Goal: Transaction & Acquisition: Purchase product/service

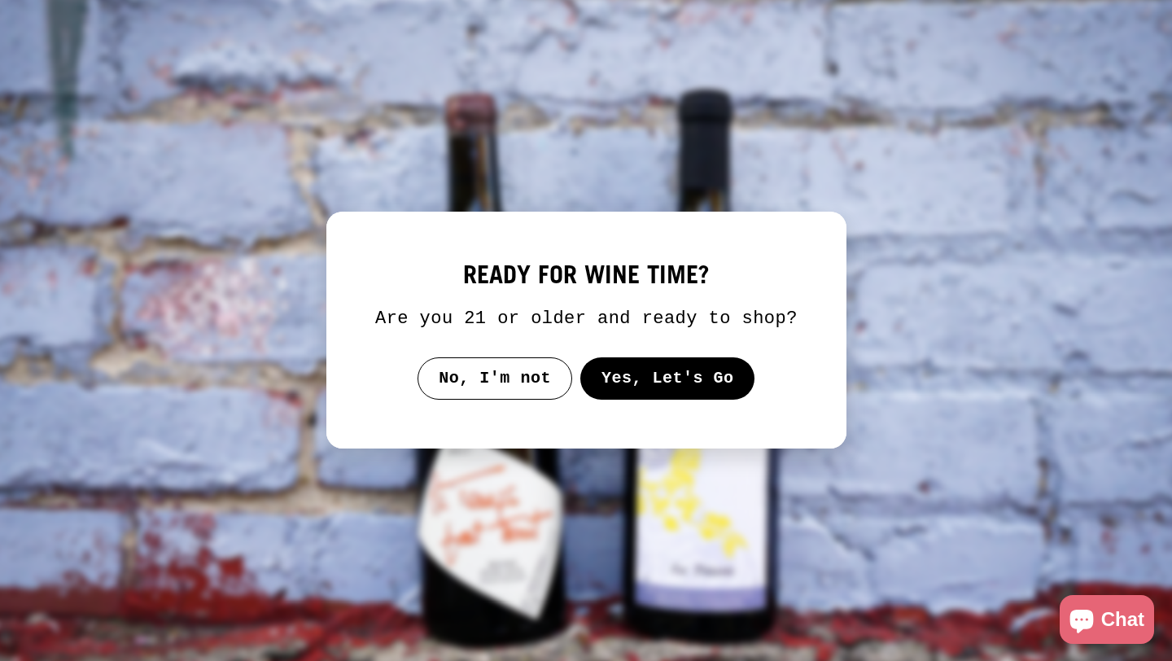
click at [668, 400] on button "Yes, Let's Go" at bounding box center [666, 378] width 175 height 42
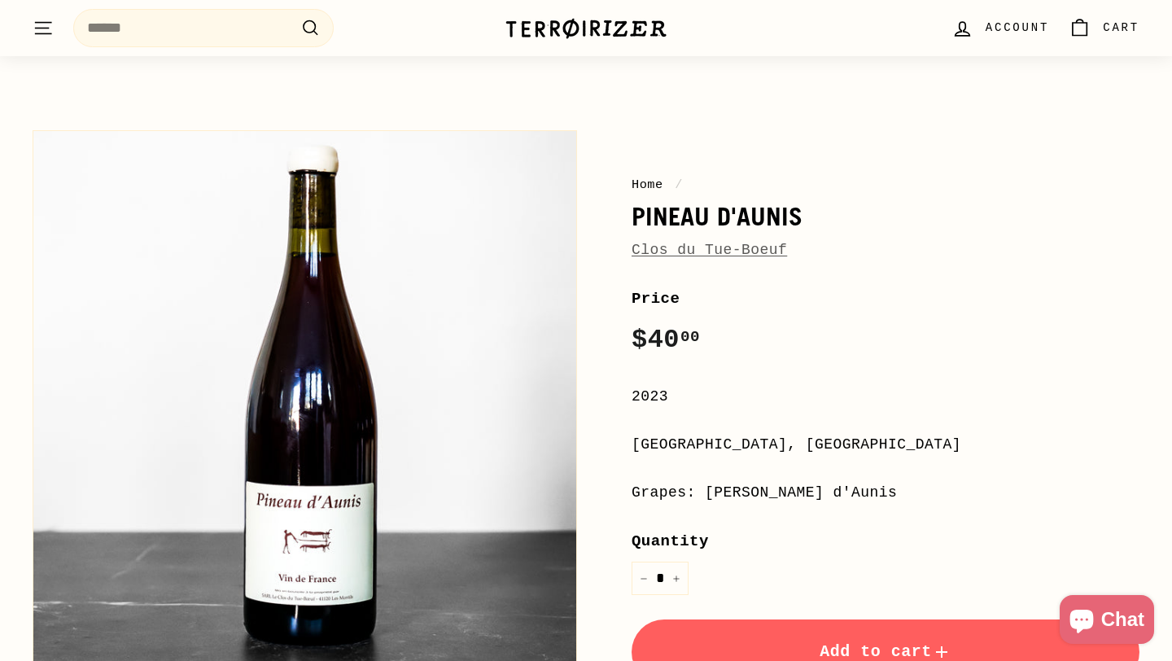
scroll to position [85, 0]
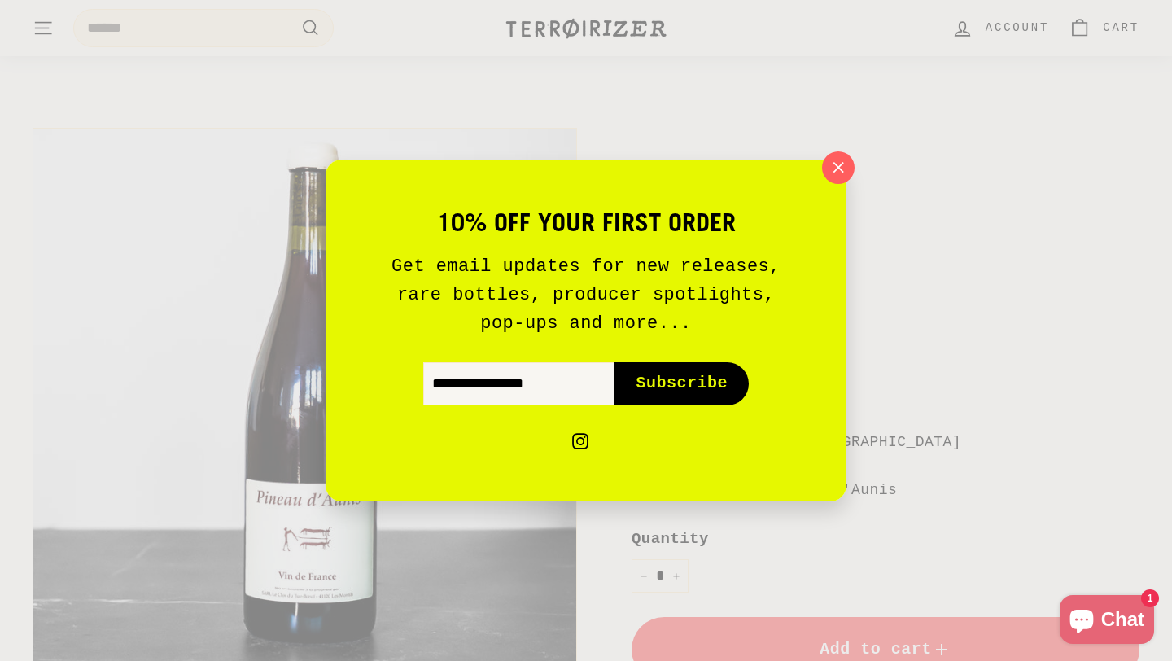
click at [728, 251] on div "10% off your first order Get email updates for new releases, rare bottles, prod…" at bounding box center [585, 330] width 423 height 244
click at [843, 166] on icon "button" at bounding box center [838, 167] width 24 height 24
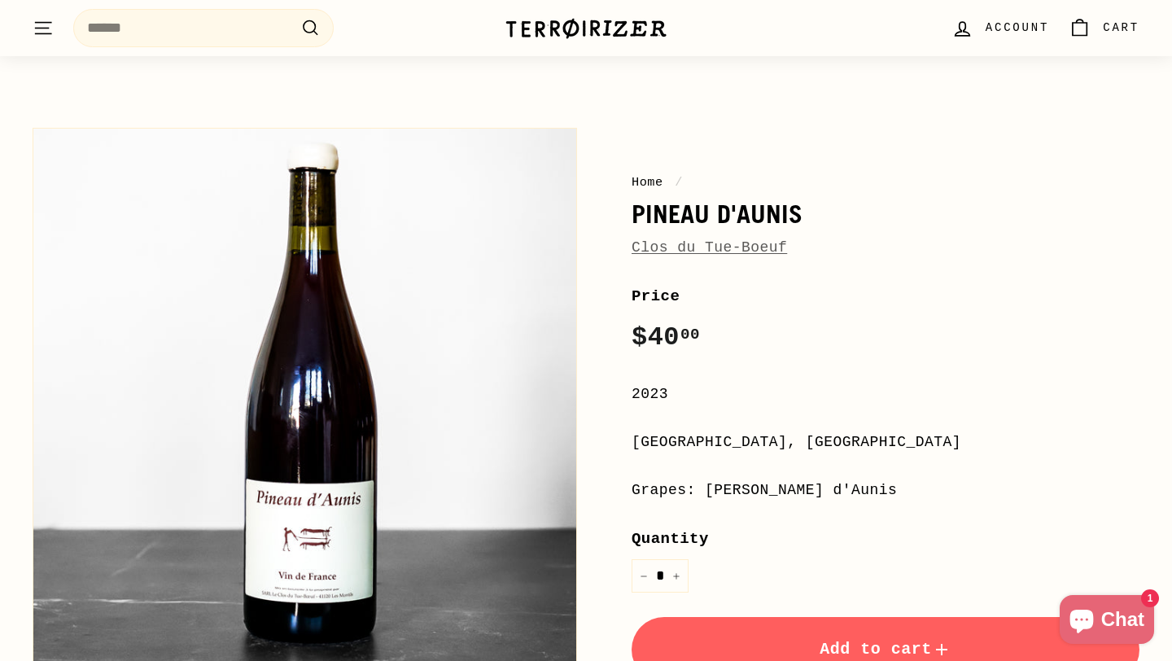
click at [724, 253] on link "Clos du Tue-Boeuf" at bounding box center [709, 247] width 155 height 16
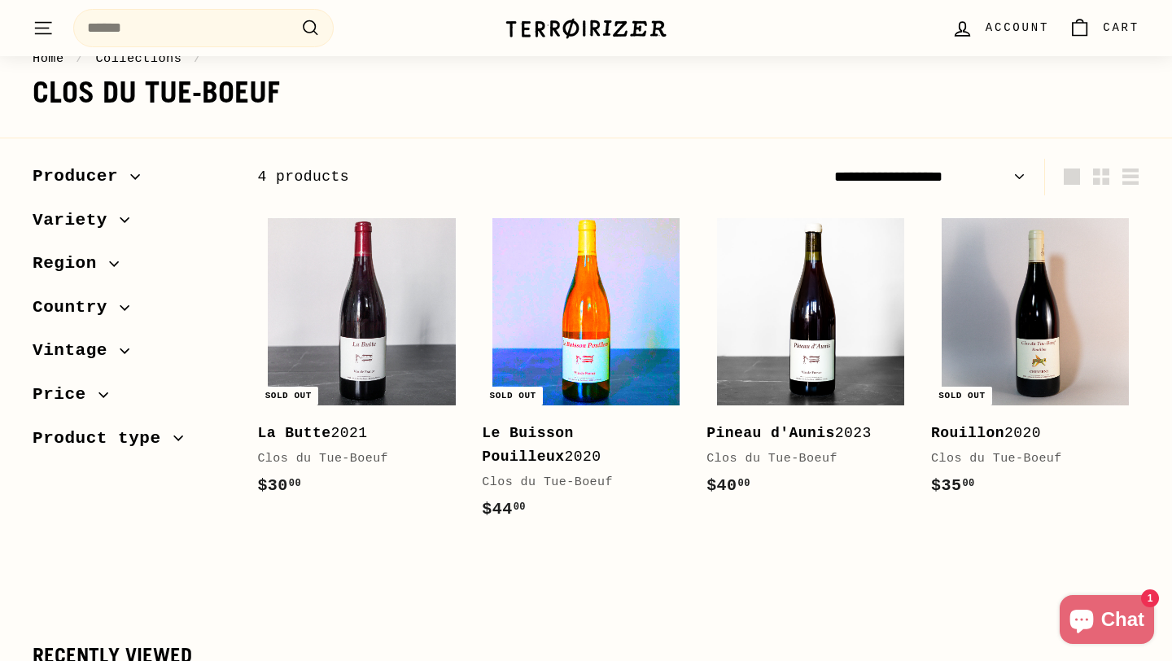
scroll to position [149, 0]
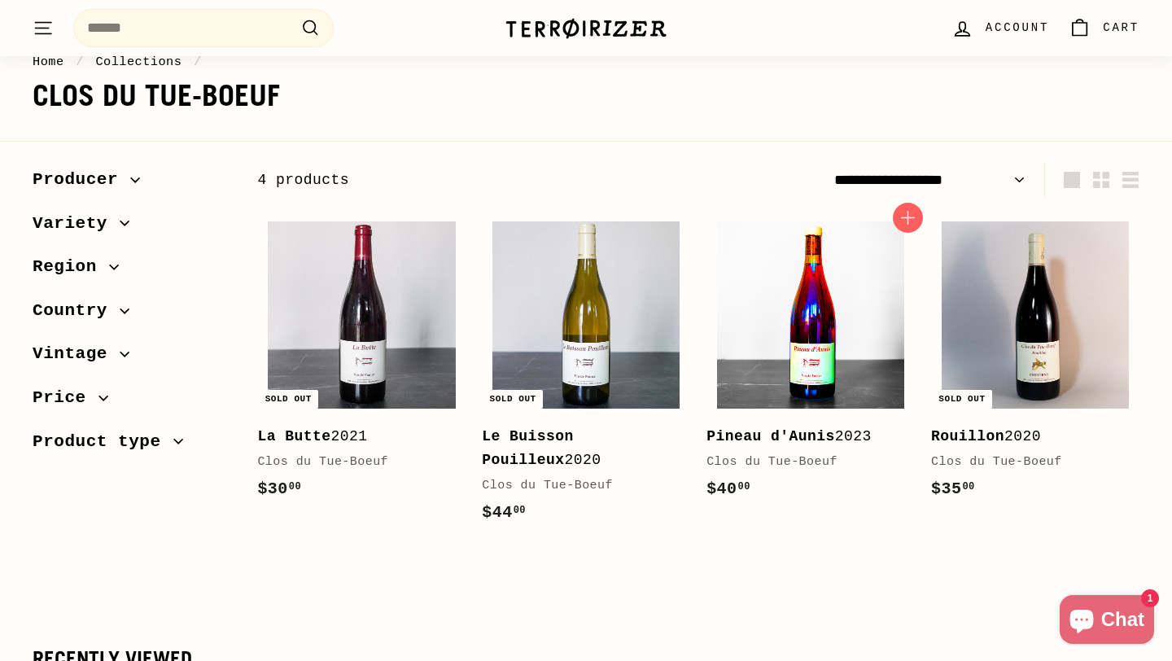
click at [789, 382] on img at bounding box center [810, 314] width 187 height 187
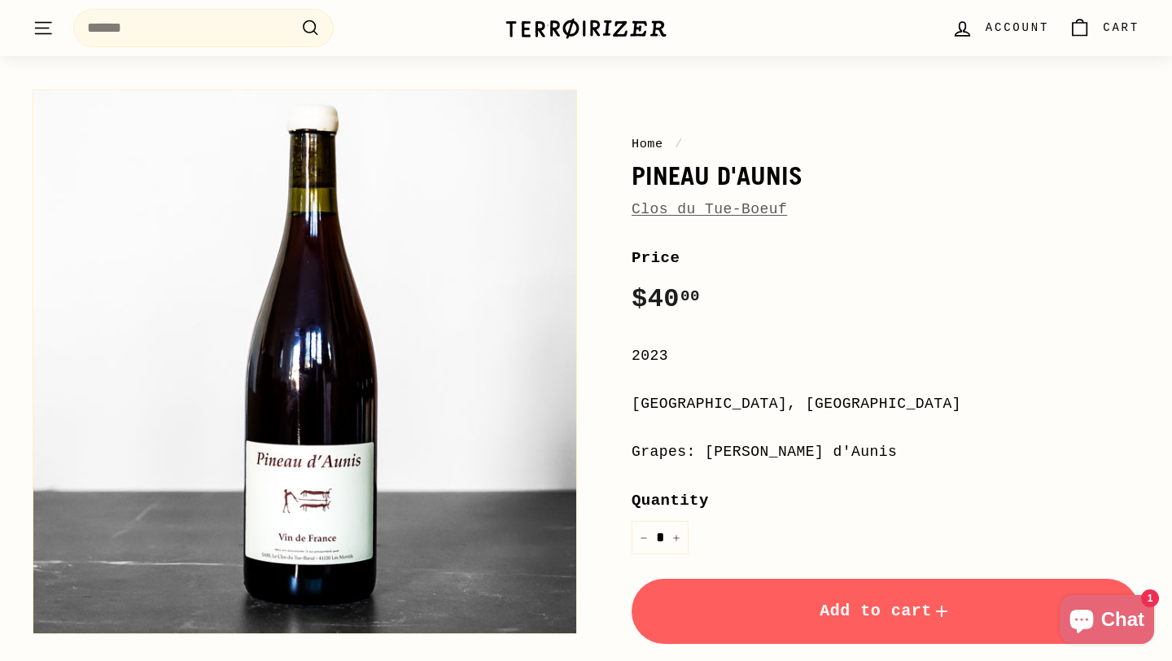
scroll to position [120, 0]
